Goal: Task Accomplishment & Management: Complete application form

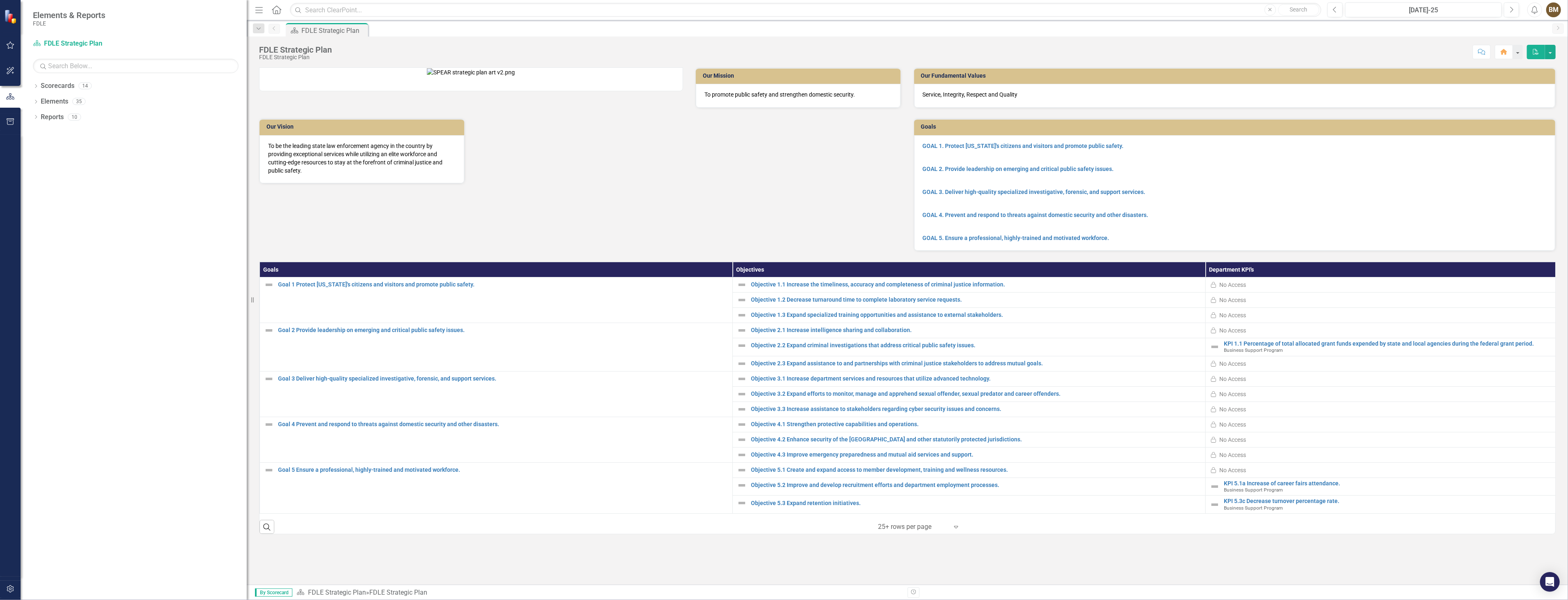
drag, startPoint x: 124, startPoint y: 183, endPoint x: 268, endPoint y: 193, distance: 144.3
click at [268, 193] on div "Elements & Reports FDLE Scorecard FDLE Strategic Plan Search Dropdown Scorecard…" at bounding box center [784, 300] width 1568 height 600
click at [41, 43] on icon "Scorecard" at bounding box center [37, 43] width 8 height 7
click at [37, 87] on icon "Dropdown" at bounding box center [36, 87] width 6 height 5
click at [41, 102] on icon "Dropdown" at bounding box center [40, 101] width 6 height 5
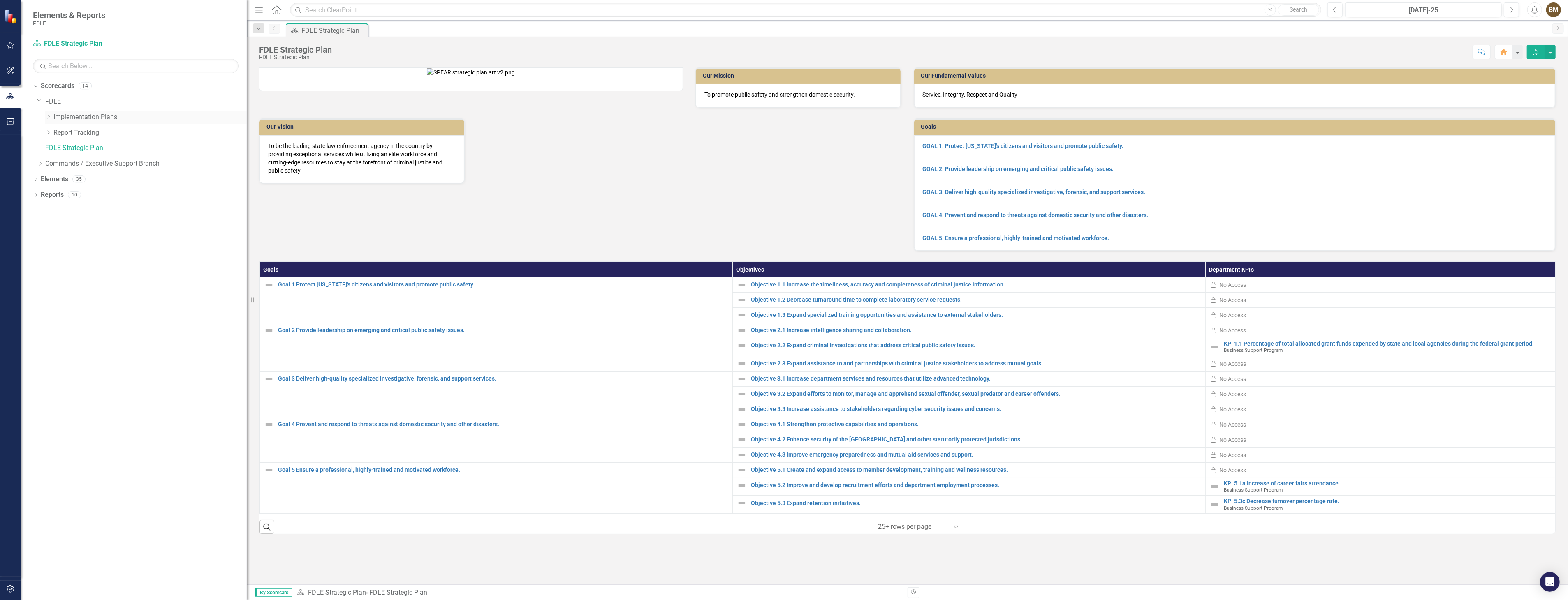
click at [48, 116] on icon "Dropdown" at bounding box center [48, 116] width 6 height 5
click at [119, 177] on link "Implementation Plan FY25/26" at bounding box center [154, 180] width 185 height 10
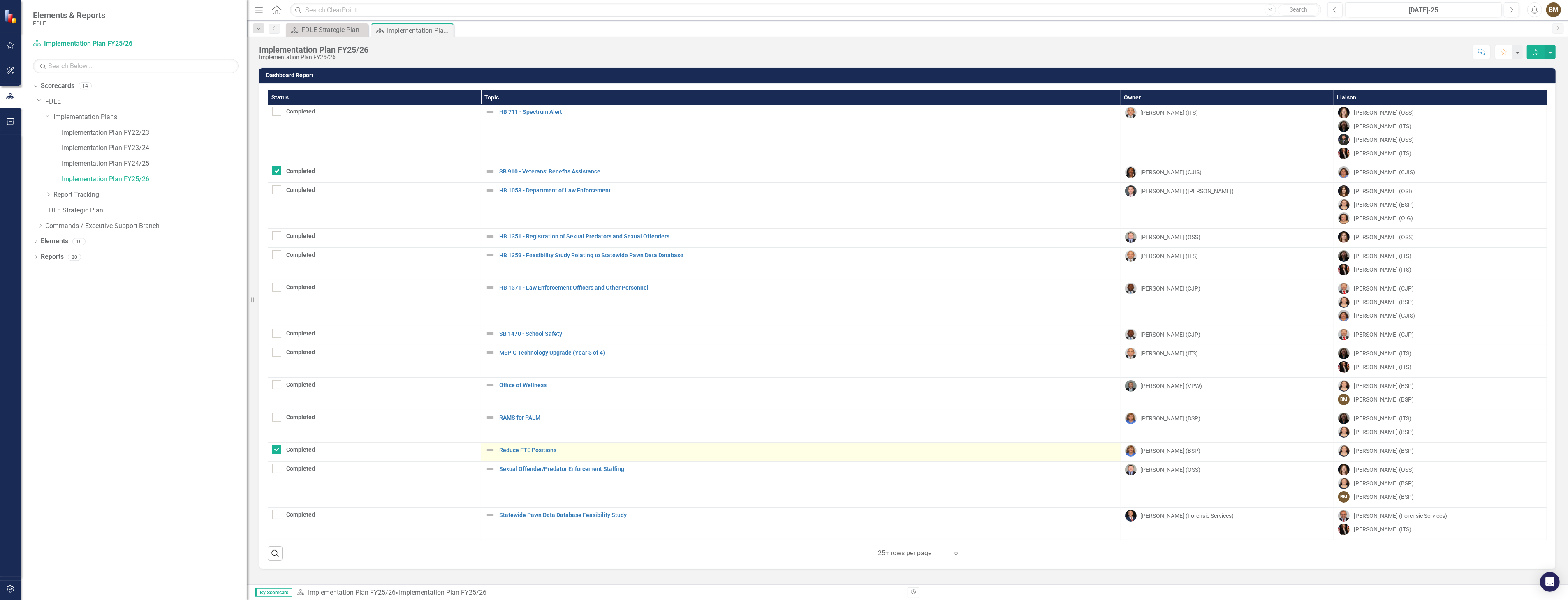
scroll to position [88, 0]
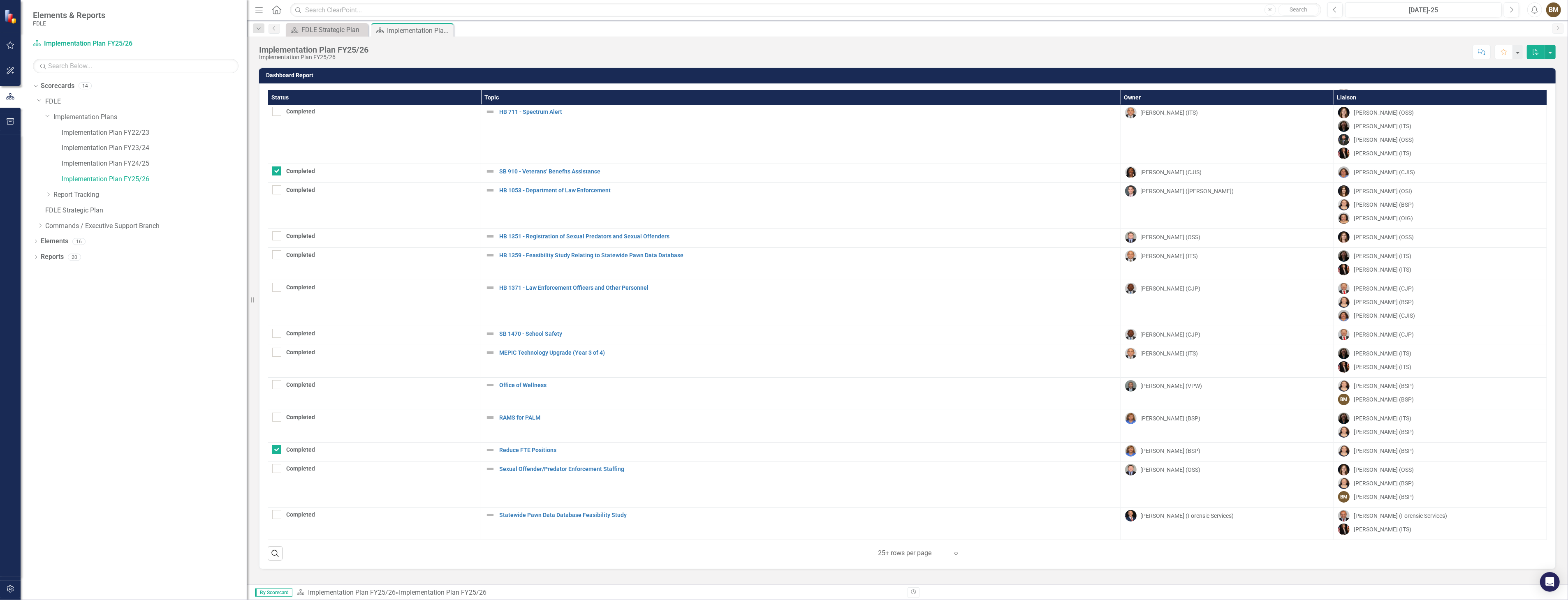
click at [958, 556] on icon "Expand" at bounding box center [956, 554] width 8 height 7
click at [909, 536] on div "Display All Rows" at bounding box center [921, 539] width 77 height 10
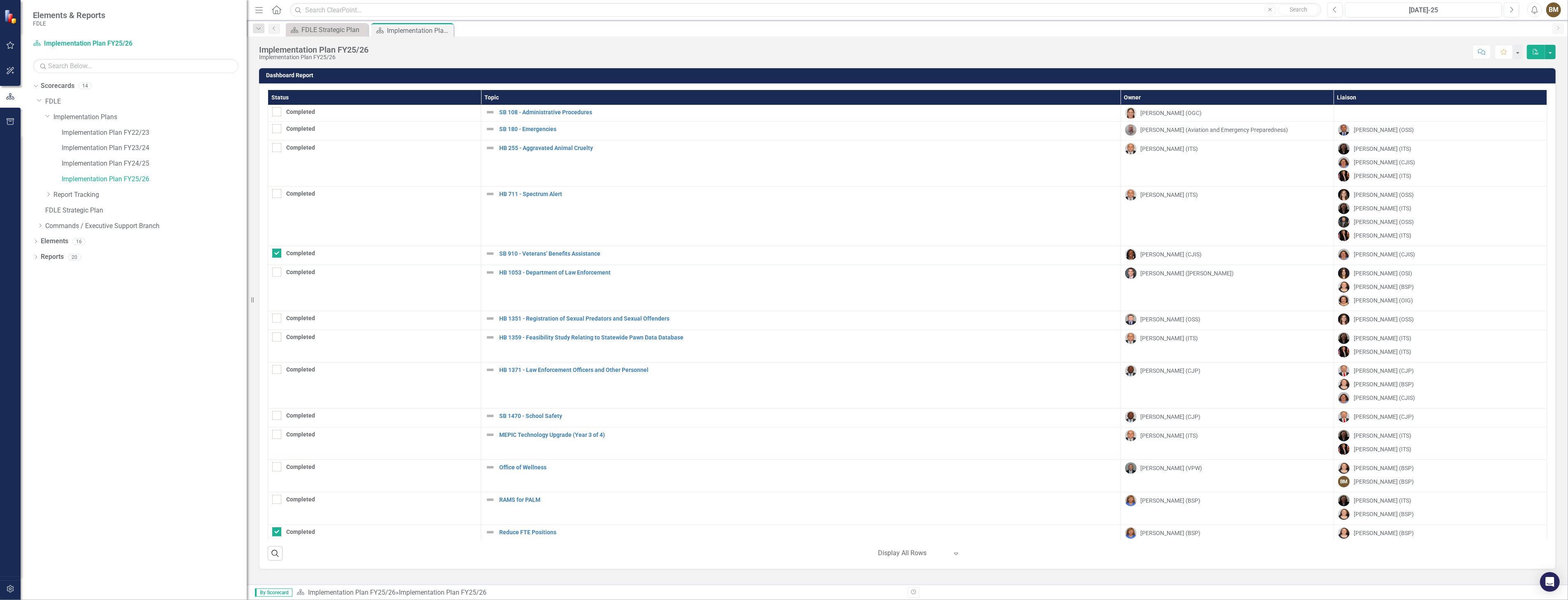
scroll to position [0, 0]
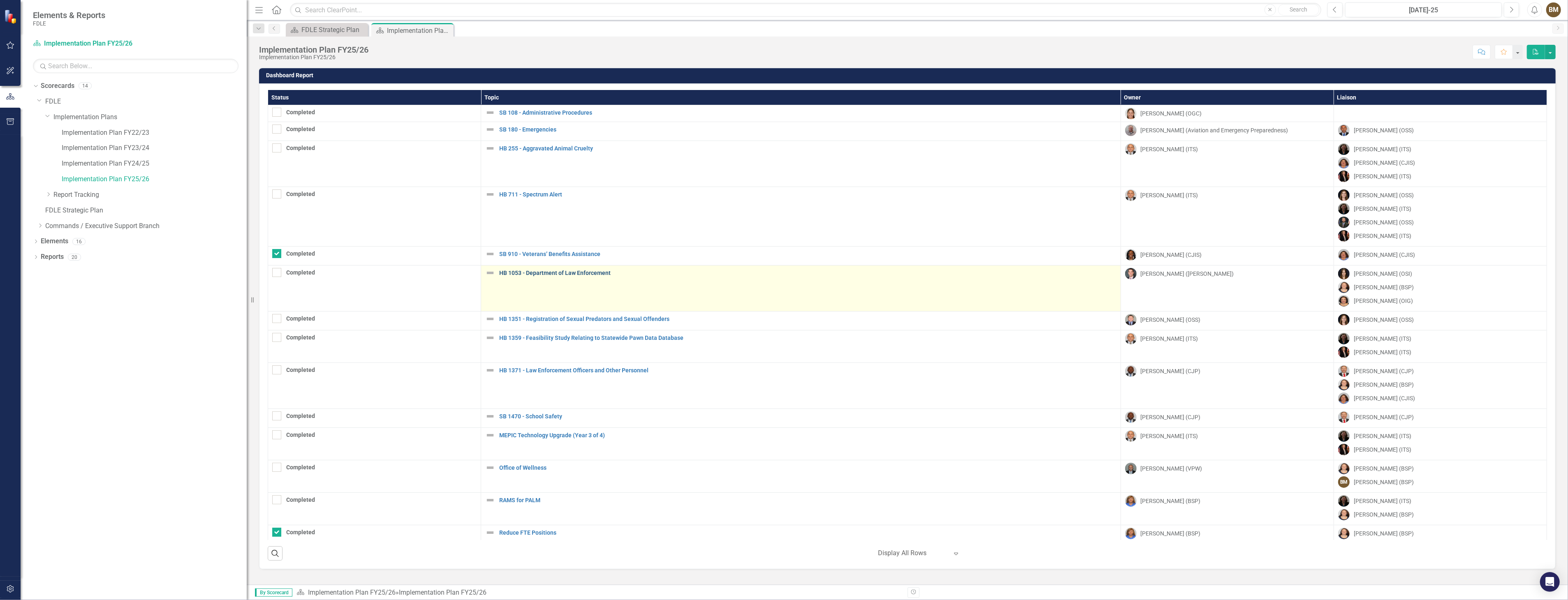
click at [548, 273] on link "HB 1053 - Department of Law Enforcement" at bounding box center [808, 273] width 618 height 6
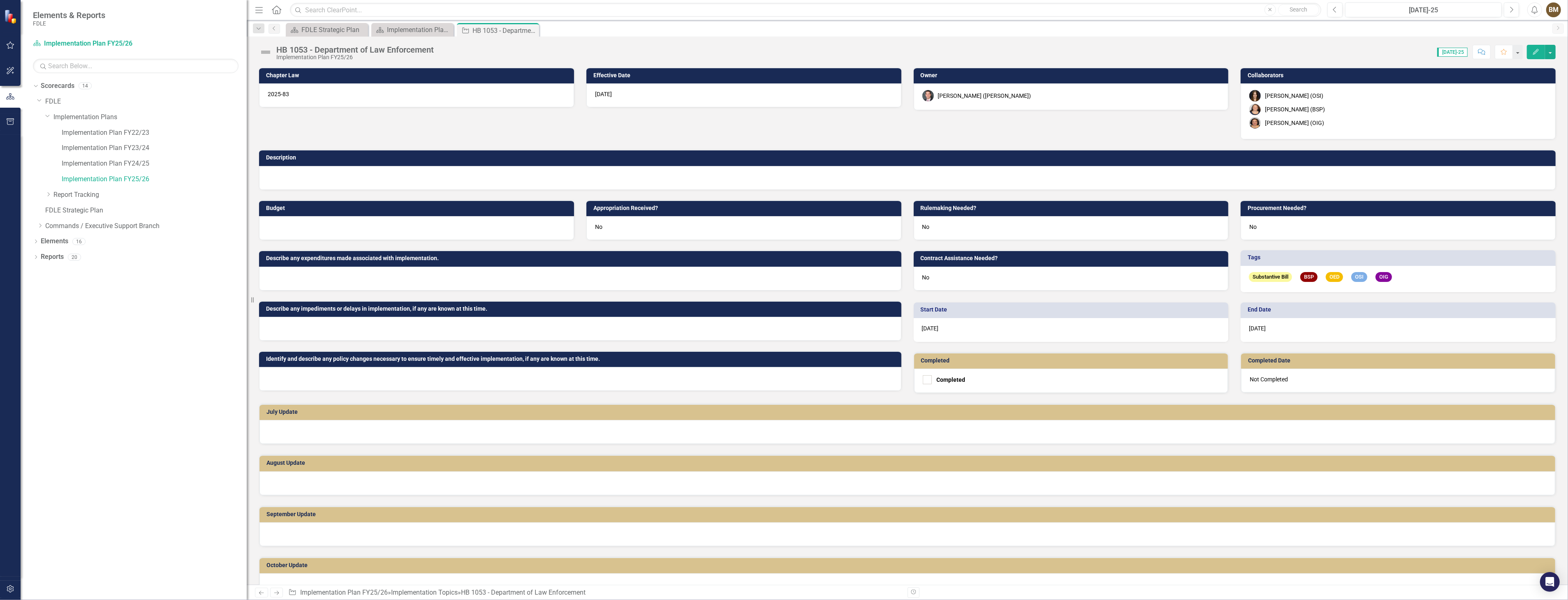
click at [292, 430] on div at bounding box center [907, 432] width 1296 height 24
click at [300, 428] on div at bounding box center [907, 432] width 1296 height 24
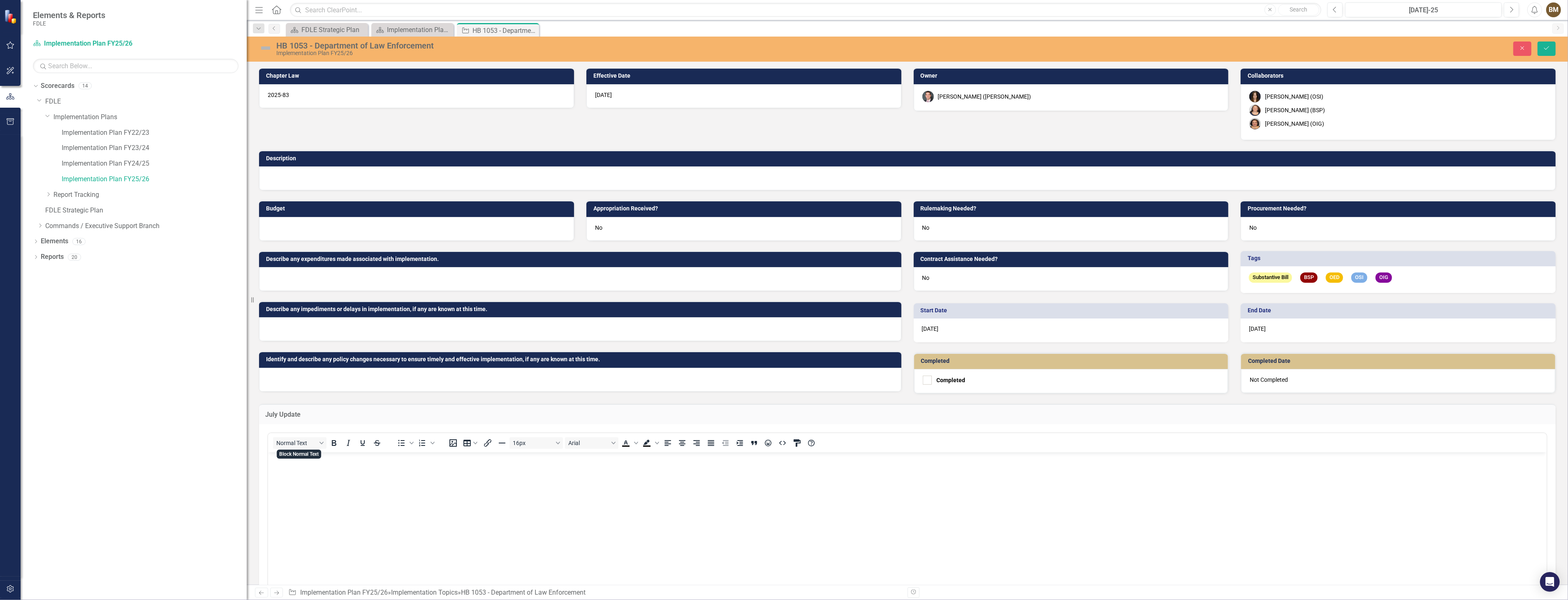
click at [284, 471] on body "Rich Text Area. Press ALT-0 for help." at bounding box center [907, 513] width 1279 height 123
drag, startPoint x: 409, startPoint y: 458, endPoint x: 257, endPoint y: 451, distance: 152.2
click at [268, 452] on html "BSP will have no updates regarding this bill." at bounding box center [907, 513] width 1279 height 123
click at [623, 441] on icon "Text color Black" at bounding box center [626, 443] width 10 height 10
click at [613, 476] on body "BSP will have no updates regarding this bill." at bounding box center [907, 513] width 1279 height 123
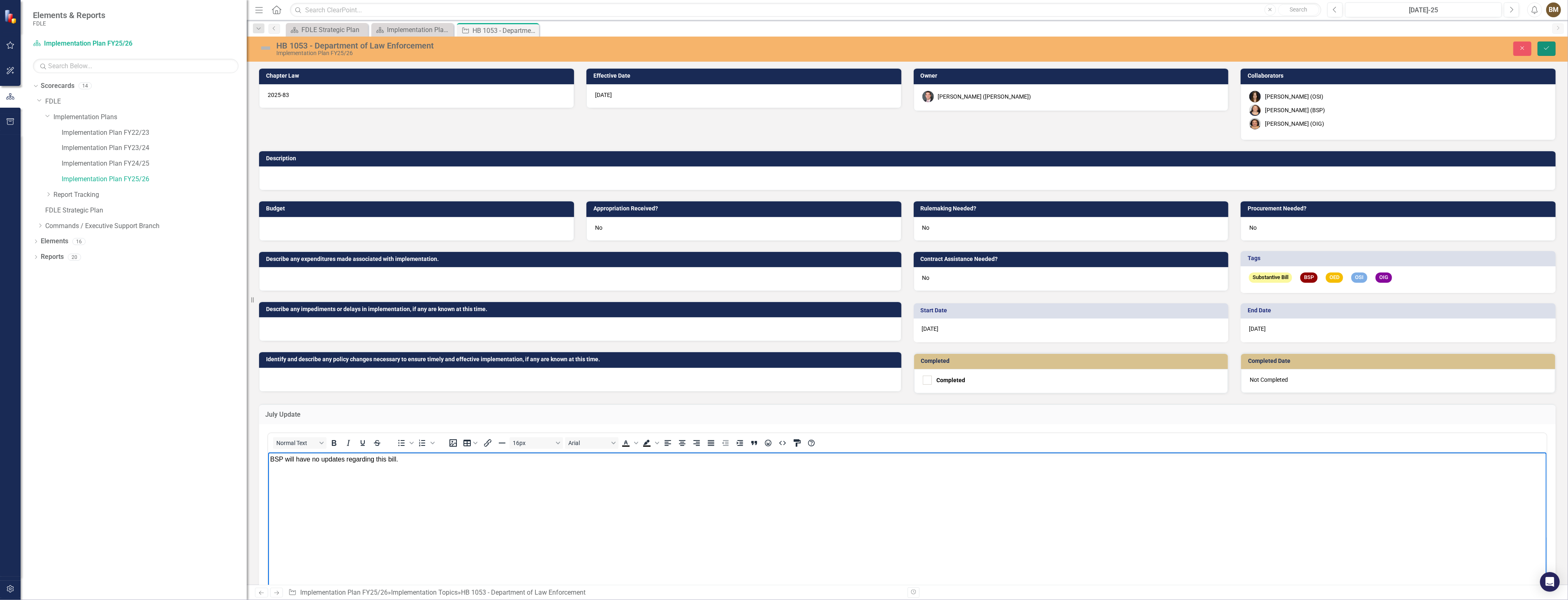
click at [1548, 50] on icon "Save" at bounding box center [1547, 48] width 8 height 6
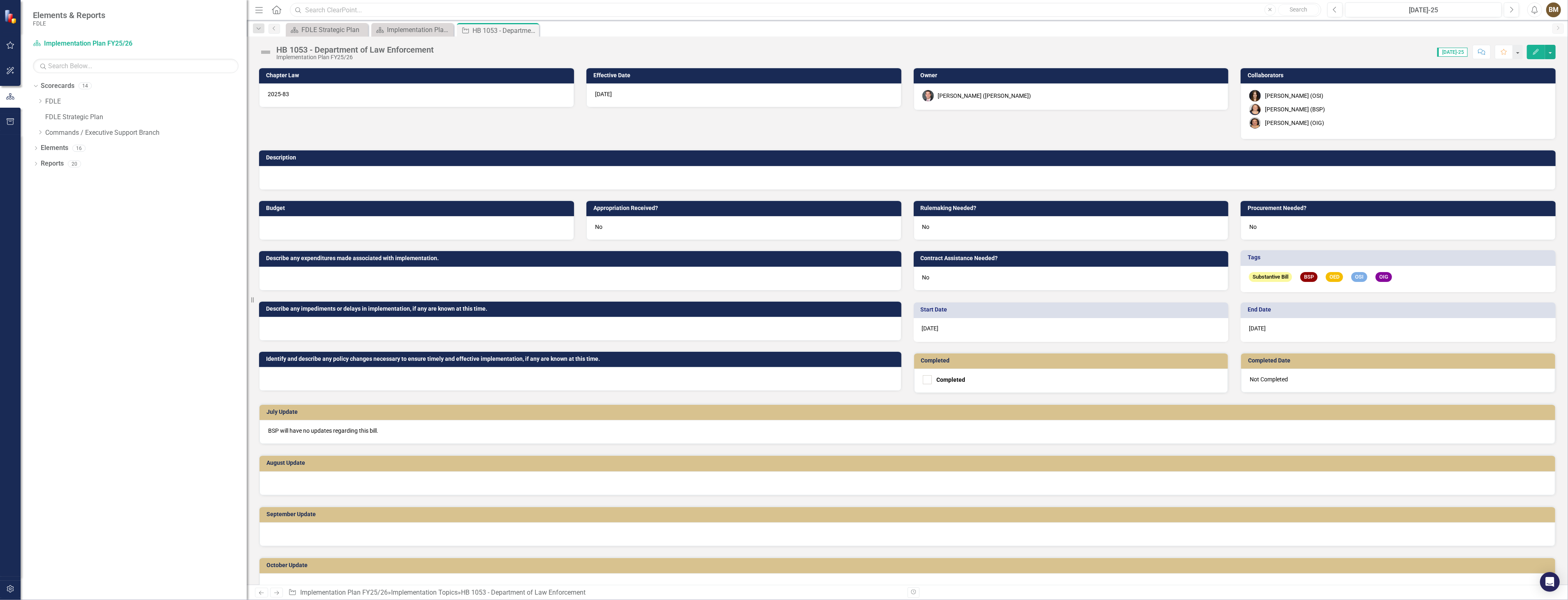
click at [750, 11] on input "text" at bounding box center [806, 10] width 1032 height 15
